Goal: Task Accomplishment & Management: Manage account settings

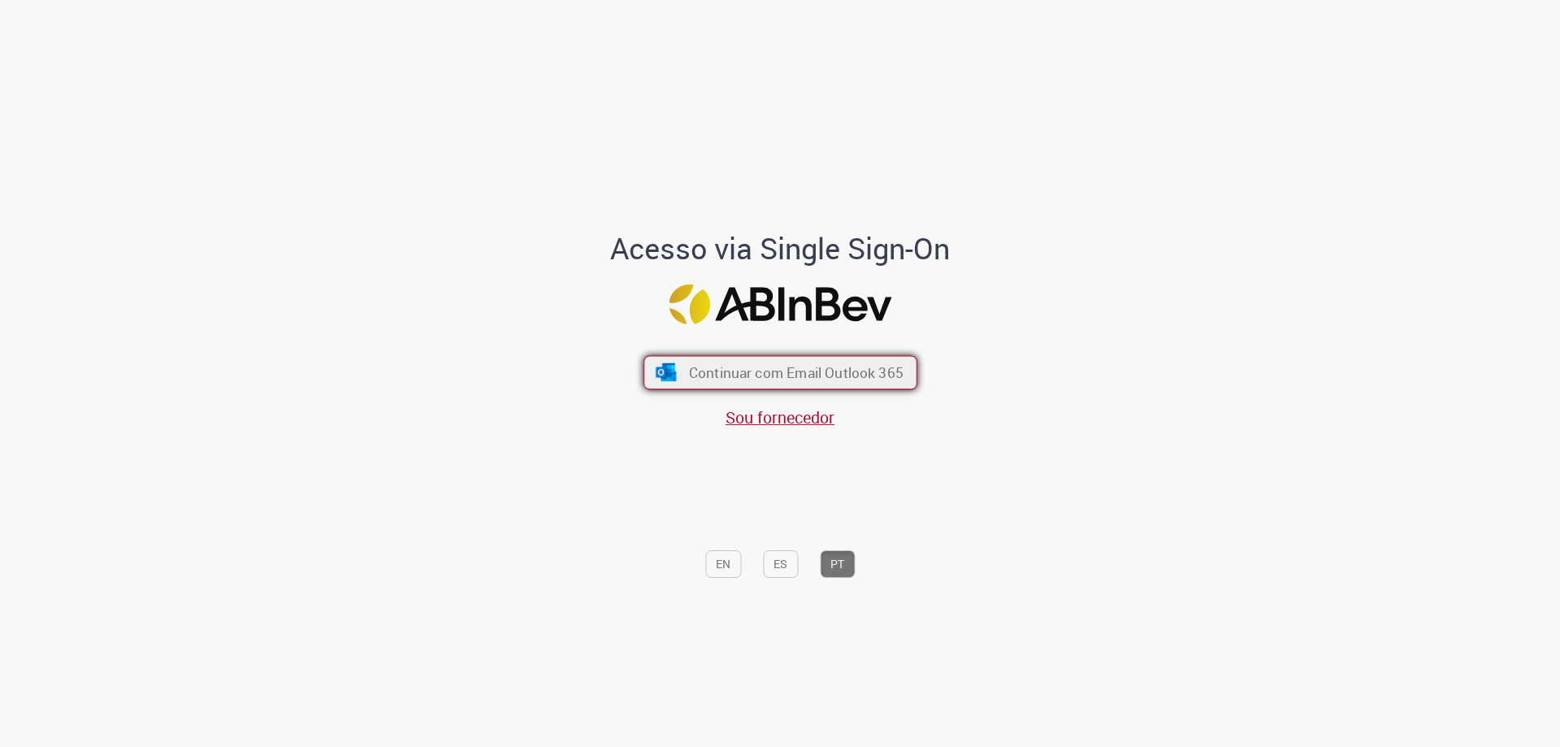
click at [694, 384] on button "Continuar com Email Outlook 365" at bounding box center [781, 373] width 274 height 34
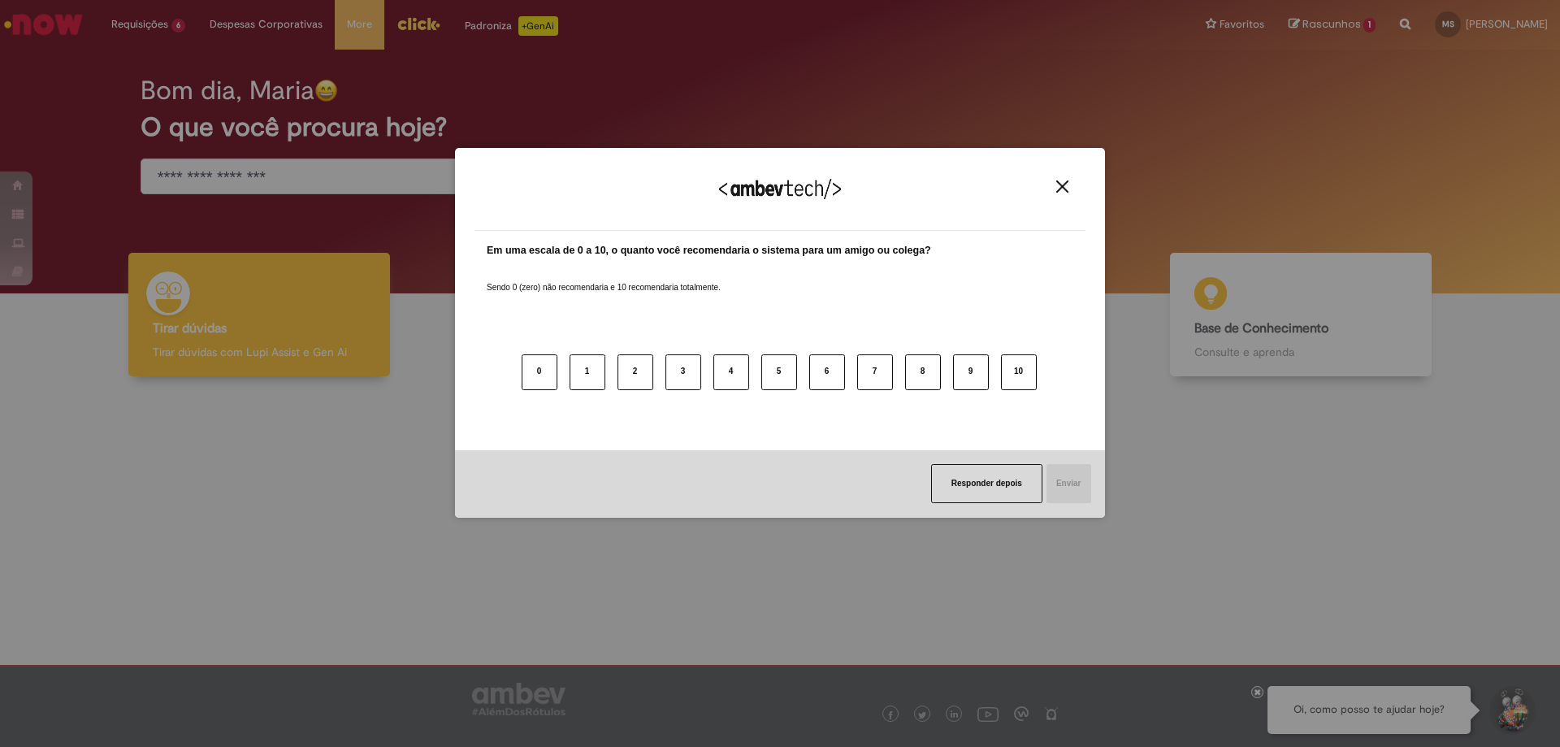
click at [1054, 180] on button "Close" at bounding box center [1062, 187] width 22 height 14
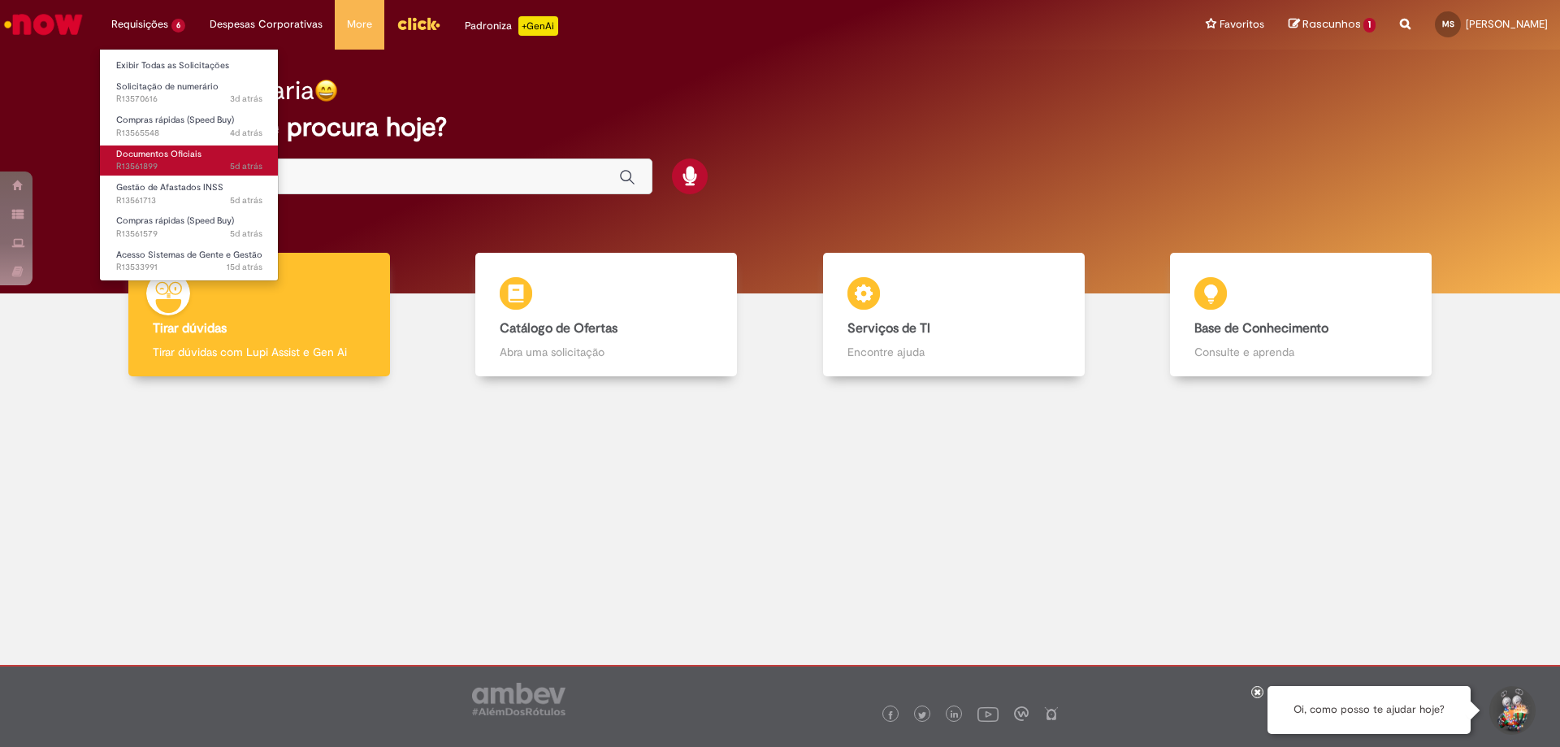
click at [182, 159] on span "Documentos Oficiais" at bounding box center [158, 154] width 85 height 12
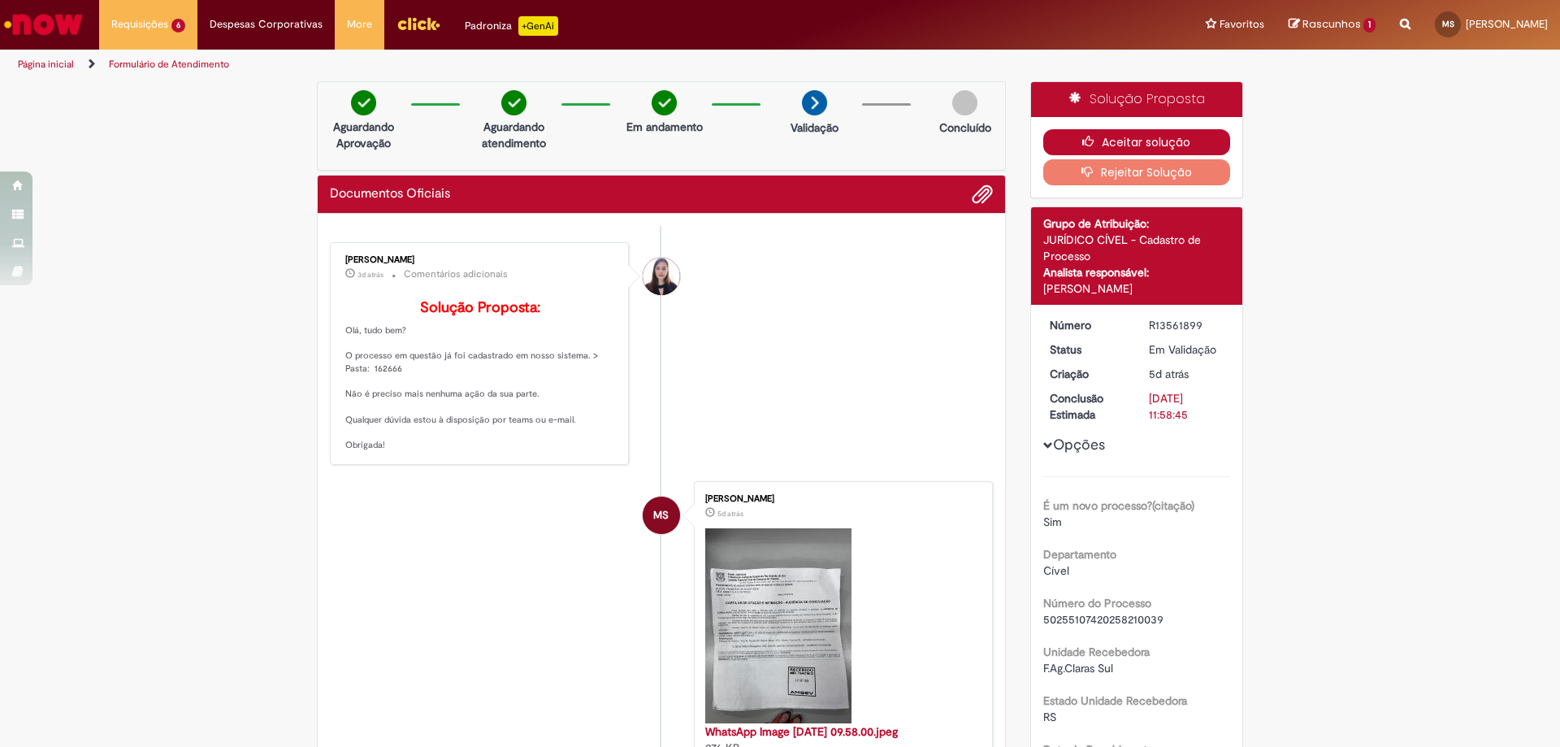
click at [1139, 131] on button "Aceitar solução" at bounding box center [1137, 142] width 188 height 26
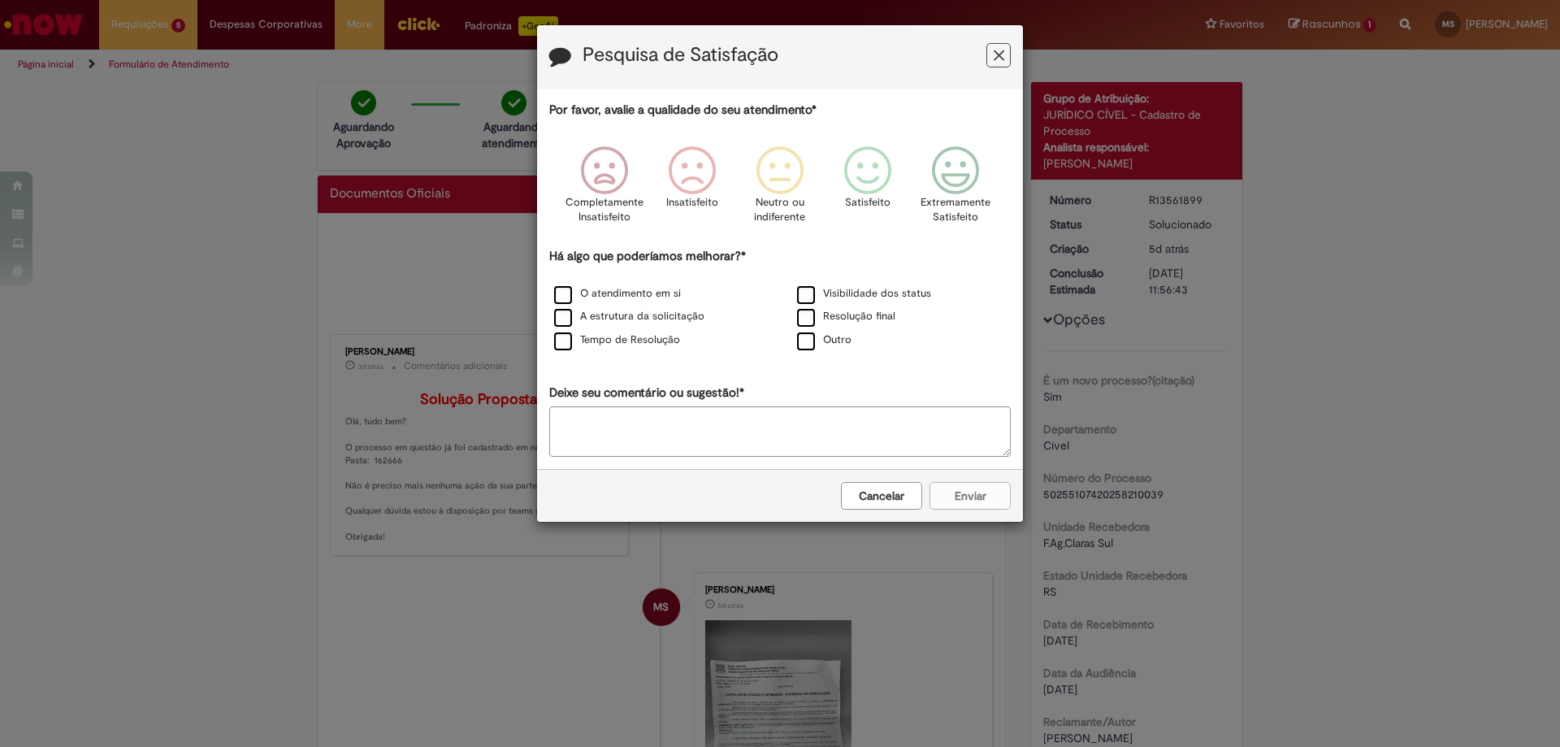
click at [996, 56] on icon "Feedback" at bounding box center [999, 55] width 11 height 17
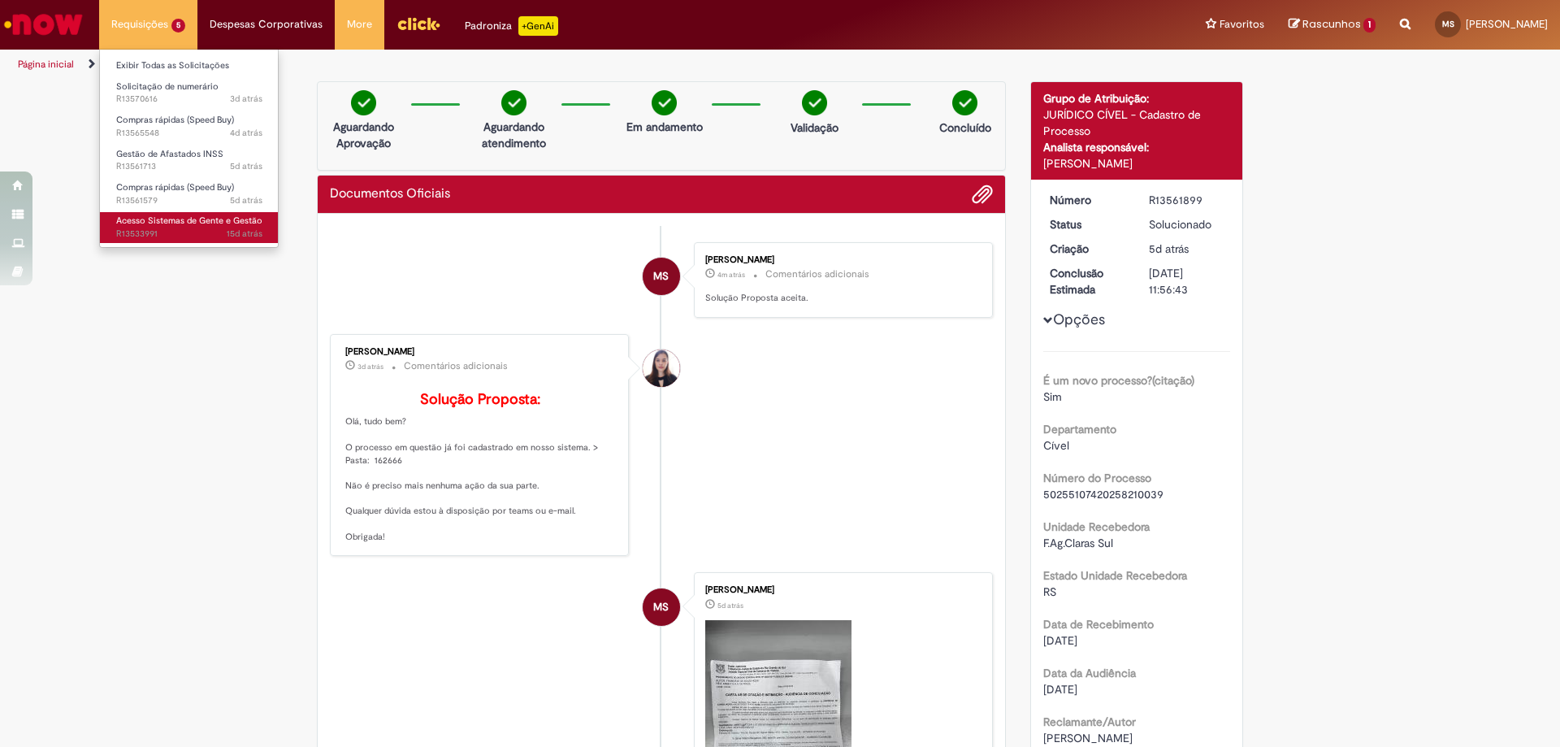
click at [176, 219] on span "Acesso Sistemas de Gente e Gestão" at bounding box center [189, 221] width 146 height 12
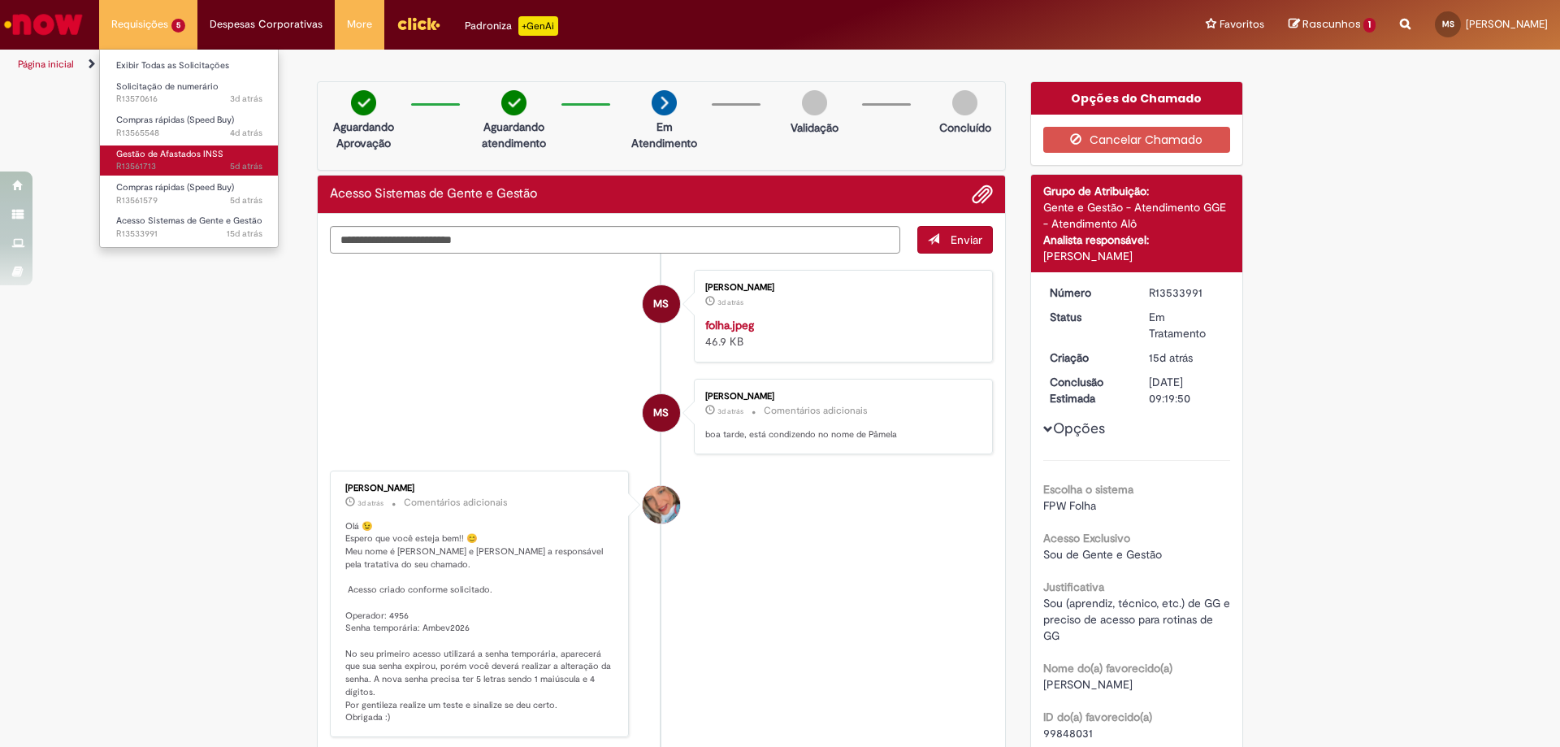
click at [219, 163] on span "5d atrás 5 dias atrás R13561713" at bounding box center [189, 166] width 146 height 13
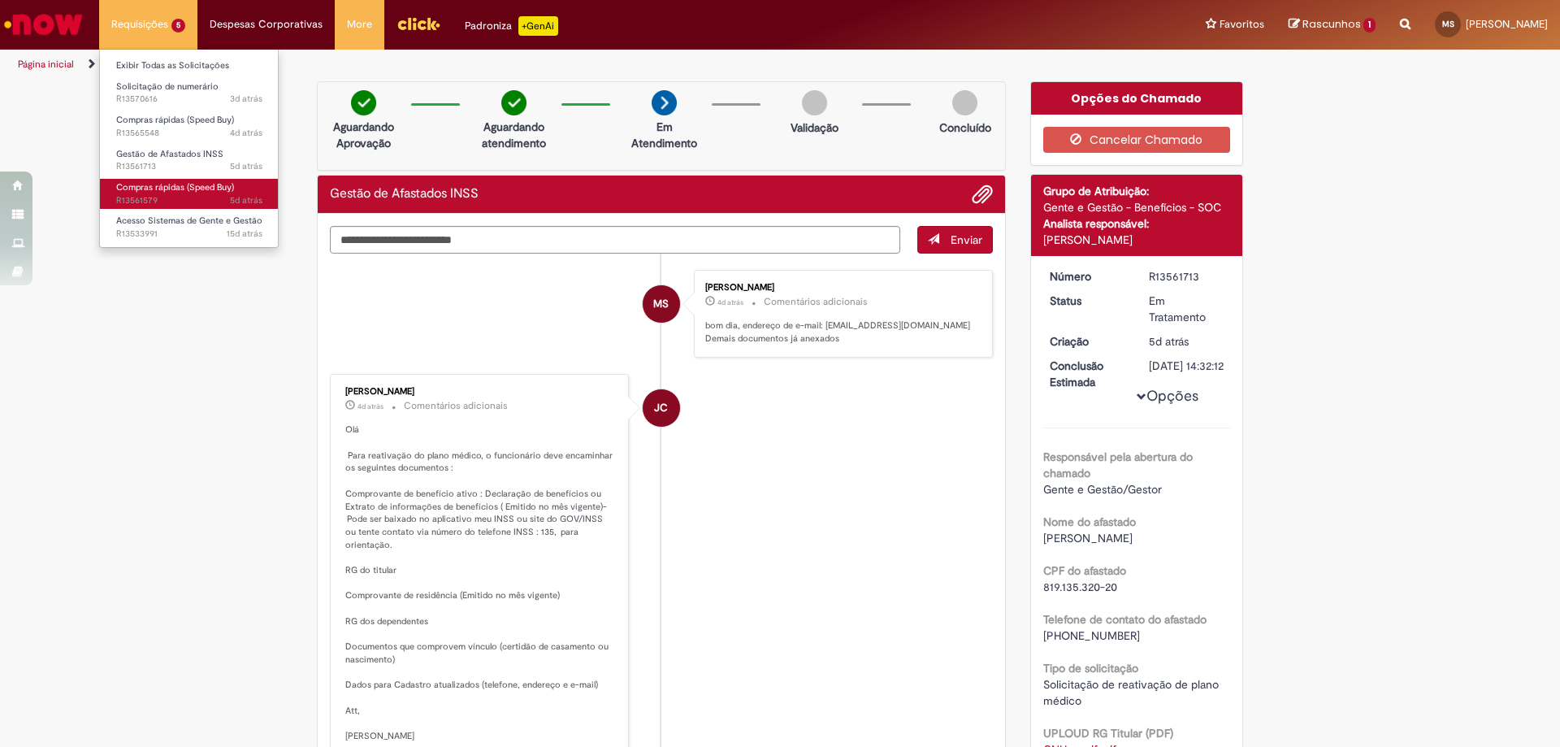
click at [221, 197] on span "5d atrás 5 dias atrás R13561579" at bounding box center [189, 200] width 146 height 13
click at [243, 197] on sn-time-ago "5d atrás 5 dias atrás [DATE] 08:51:40" at bounding box center [246, 200] width 33 height 12
click at [245, 189] on link "Compras rápidas (Speed Buy) 5d atrás 5 dias atrás R13561579" at bounding box center [189, 194] width 179 height 30
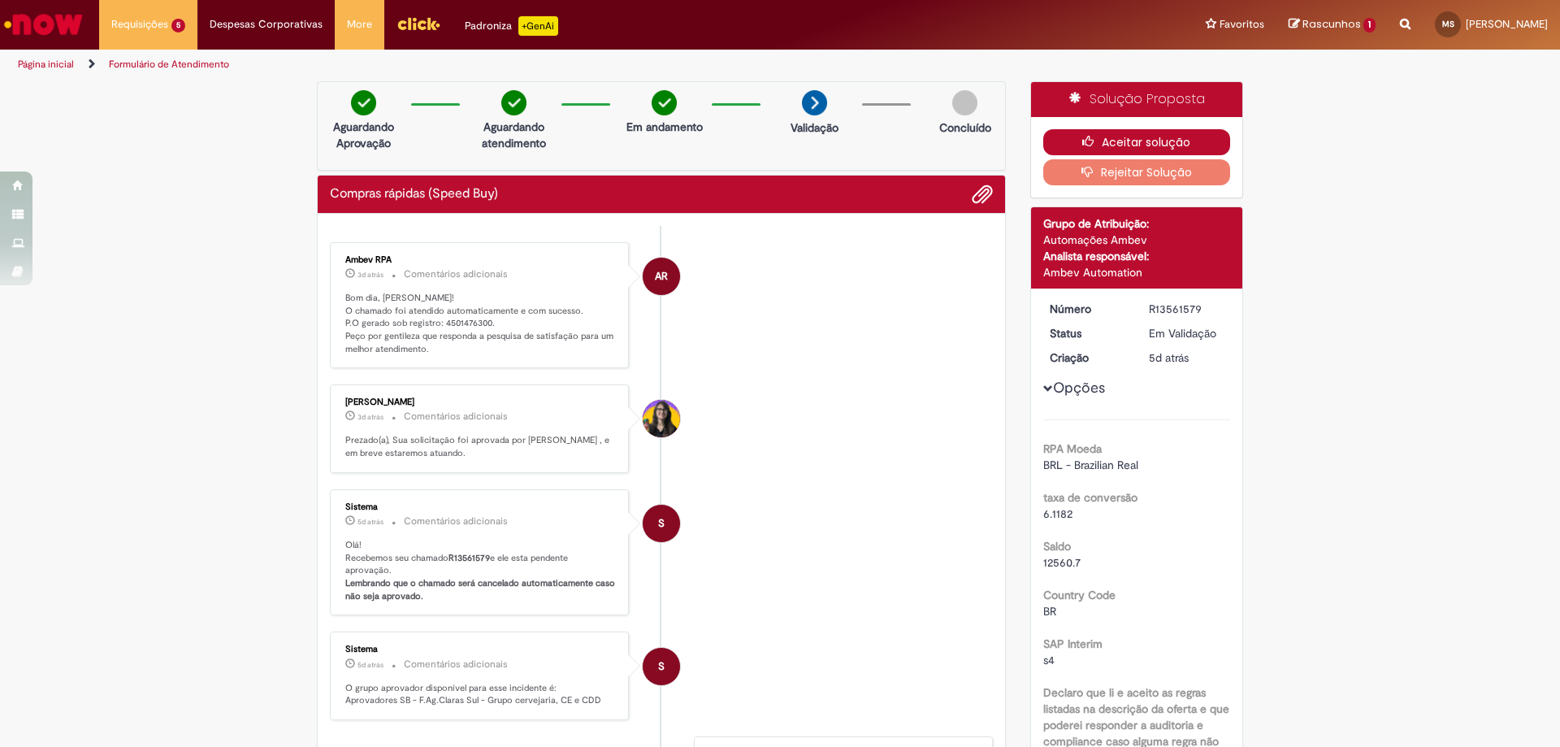
click at [1121, 151] on button "Aceitar solução" at bounding box center [1137, 142] width 188 height 26
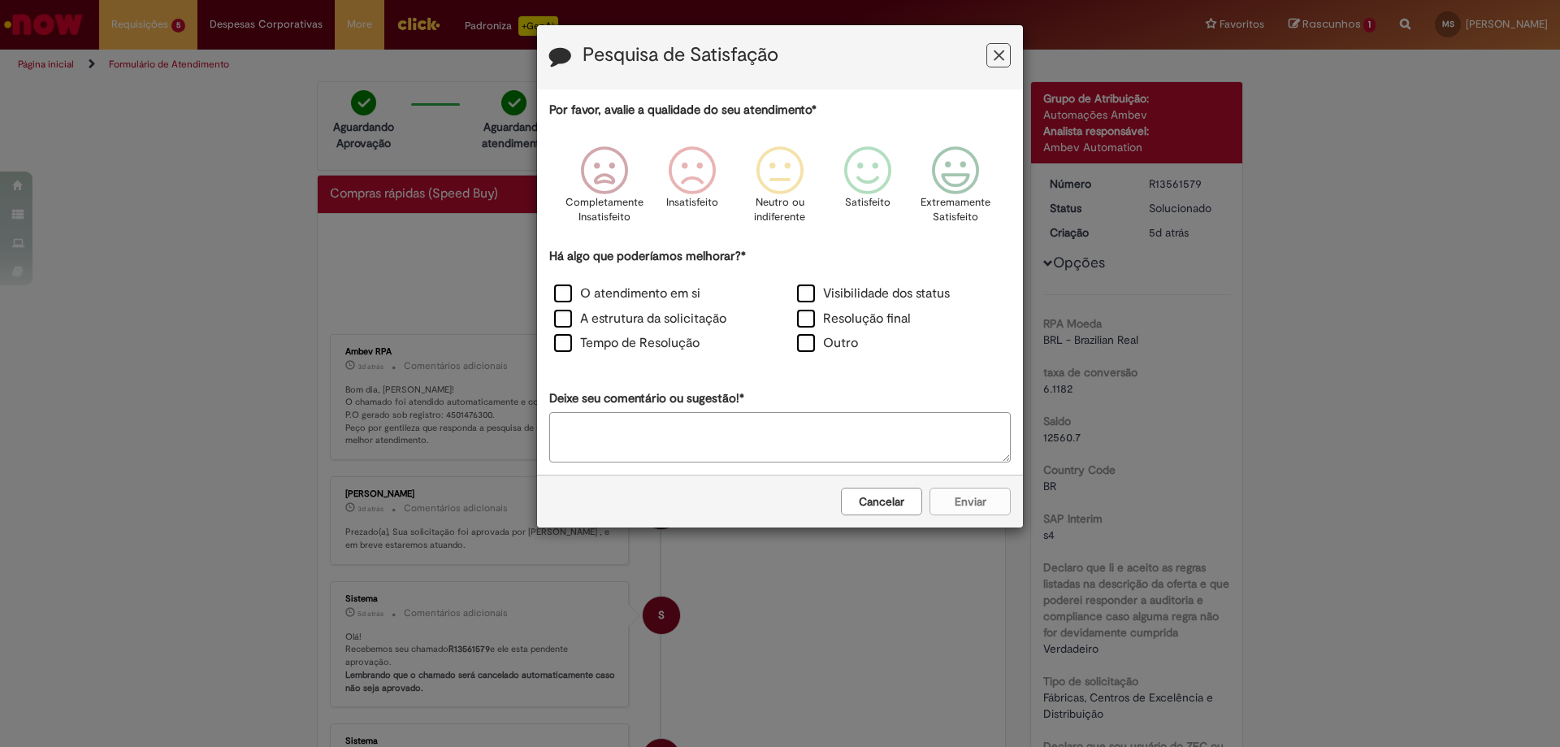
click at [997, 59] on icon "Feedback" at bounding box center [999, 55] width 11 height 17
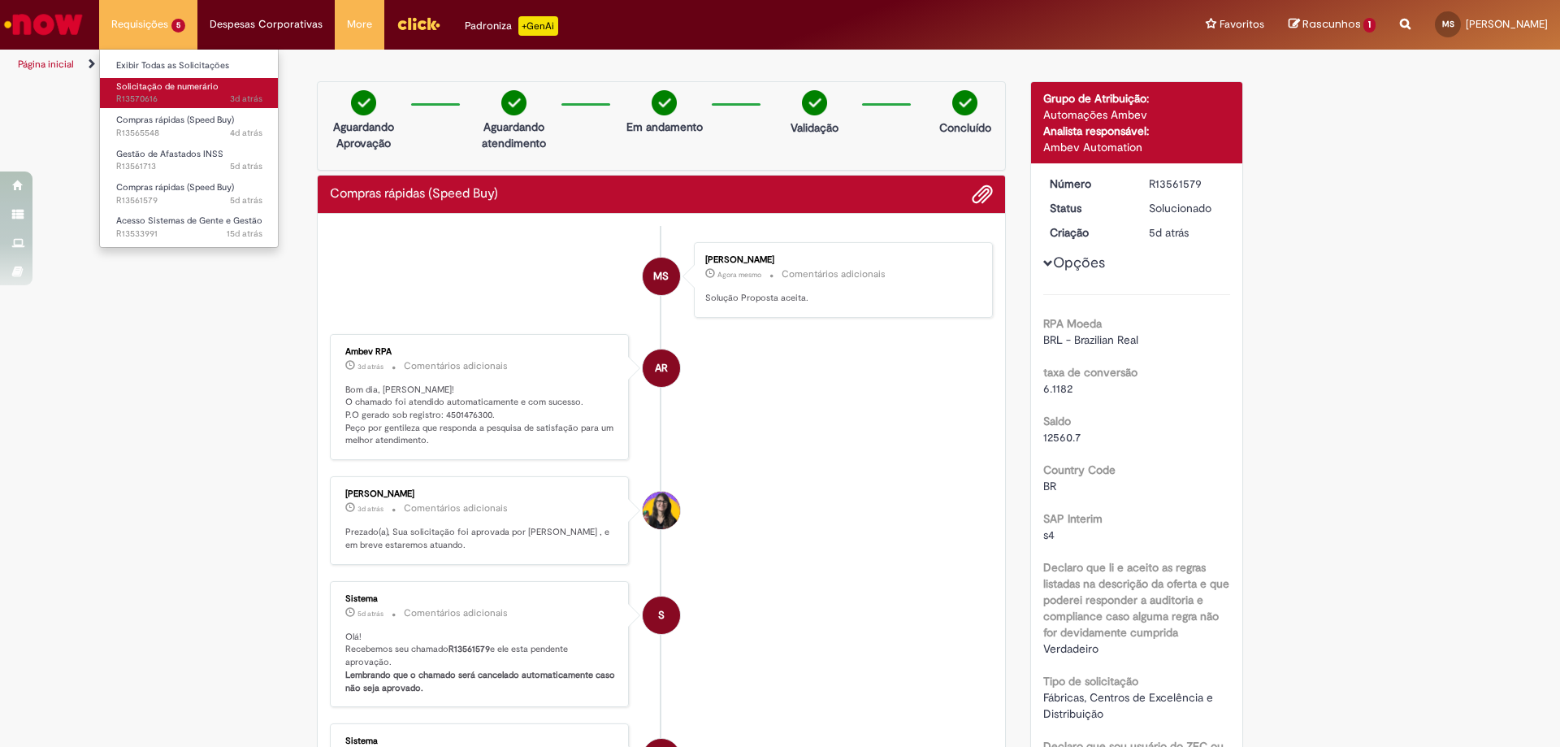
click at [184, 93] on link "Solicitação de numerário 3d atrás 3 dias atrás R13570616" at bounding box center [189, 93] width 179 height 30
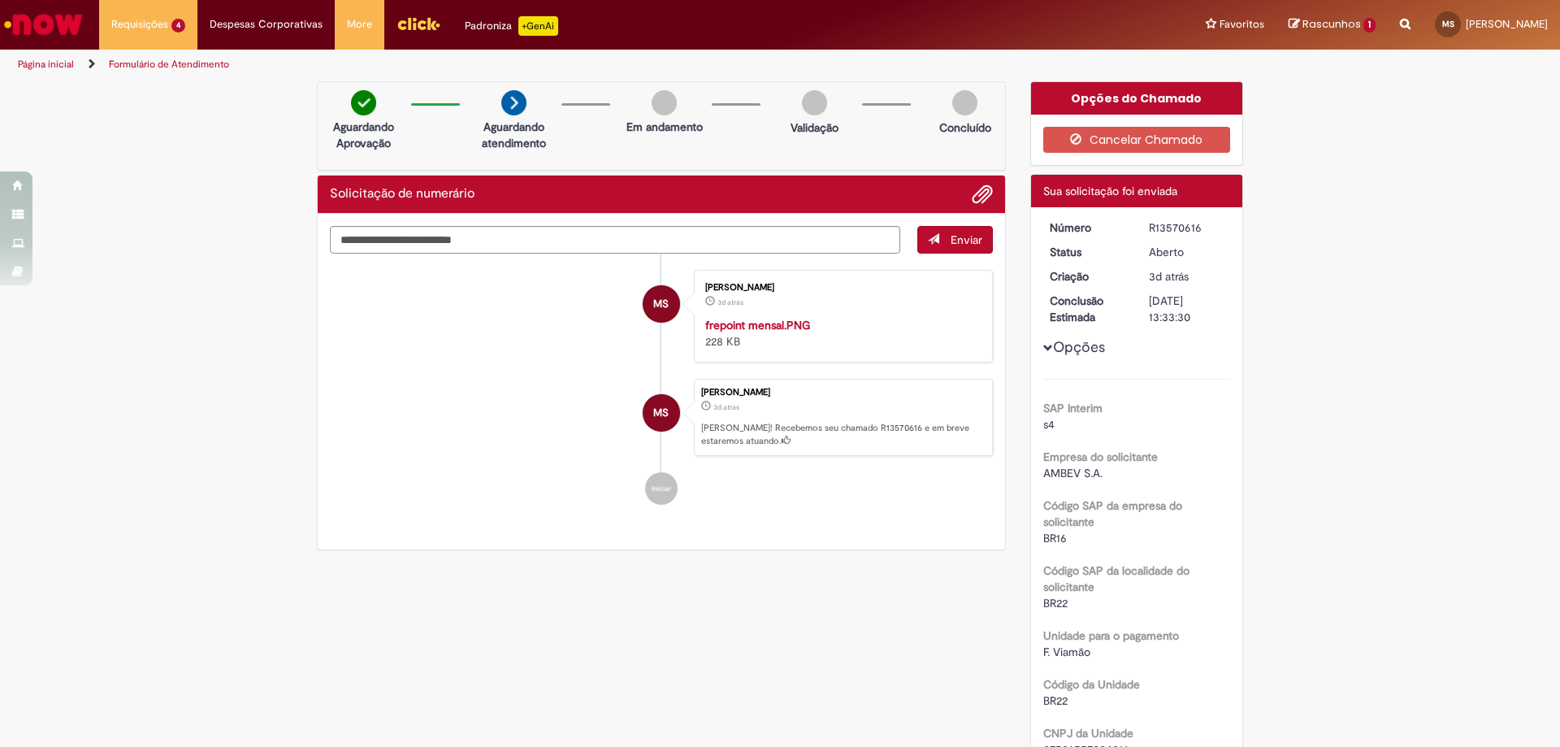
drag, startPoint x: 299, startPoint y: 284, endPoint x: 323, endPoint y: 266, distance: 30.2
click at [305, 285] on div "Verificar Código de Barras Aguardando Aprovação Aguardando atendimento Em andam…" at bounding box center [661, 320] width 713 height 478
